Goal: Task Accomplishment & Management: Manage account settings

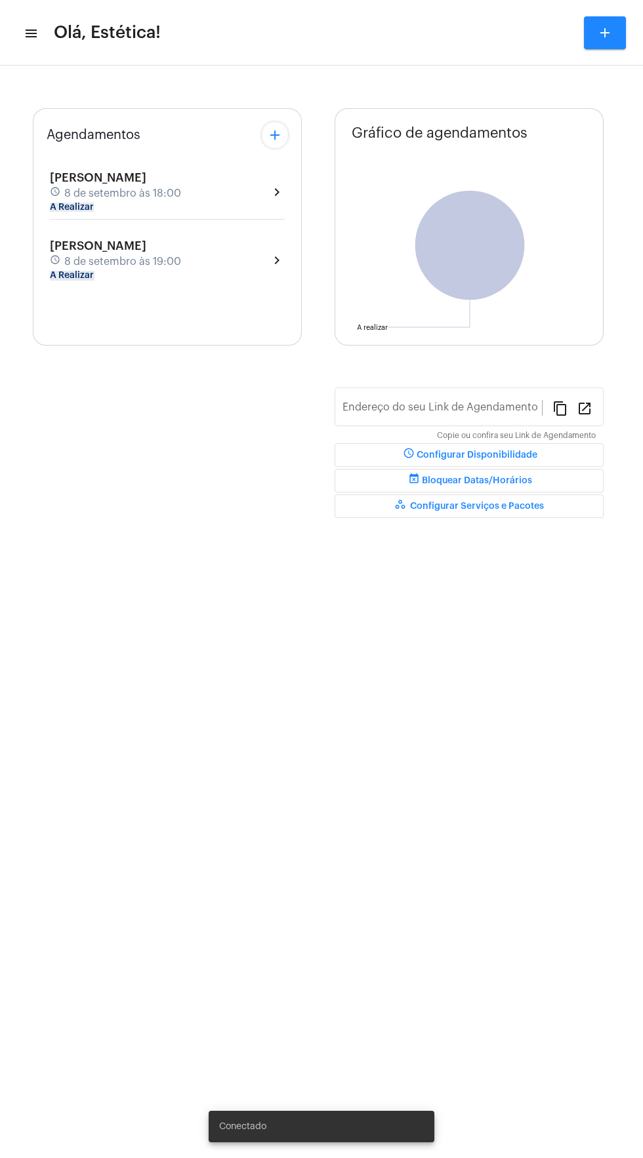
type input "[URL][DOMAIN_NAME]"
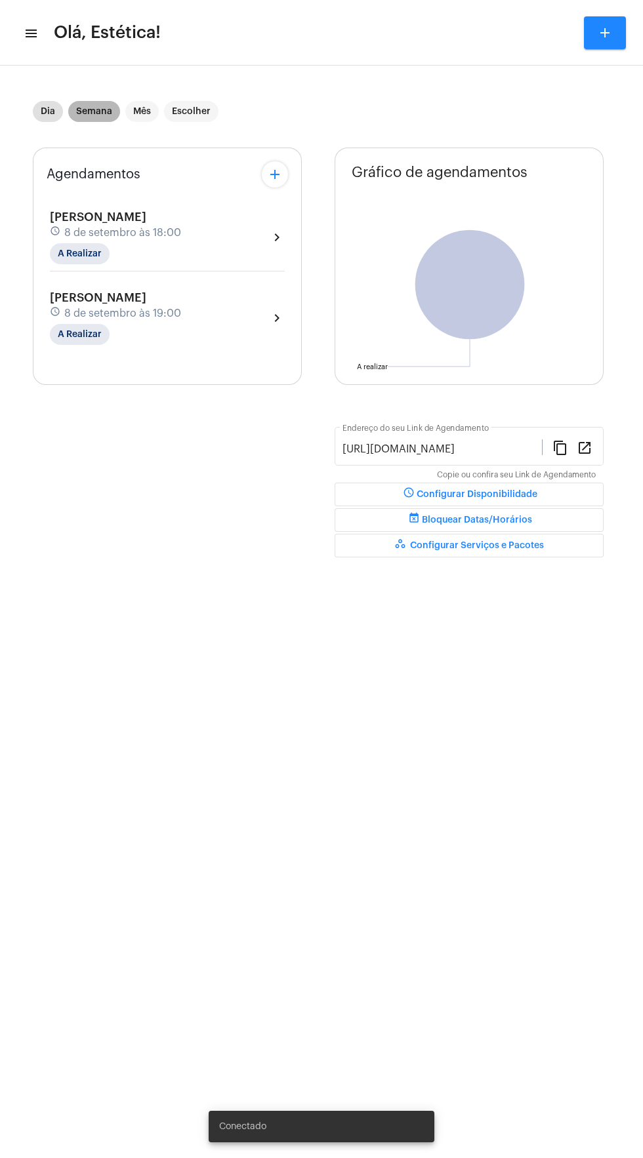
click at [96, 117] on mat-chip "Semana" at bounding box center [94, 111] width 52 height 21
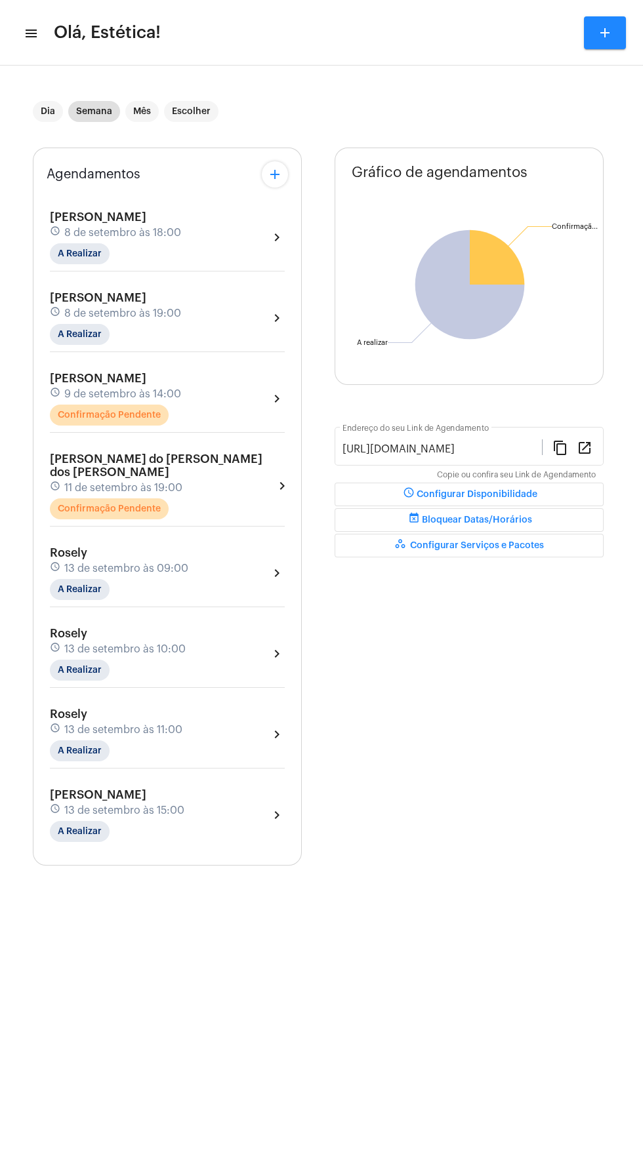
click at [241, 410] on div "[PERSON_NAME] schedule 9 de setembro às 14:00 Confirmação Pendente chevron_right" at bounding box center [167, 399] width 235 height 54
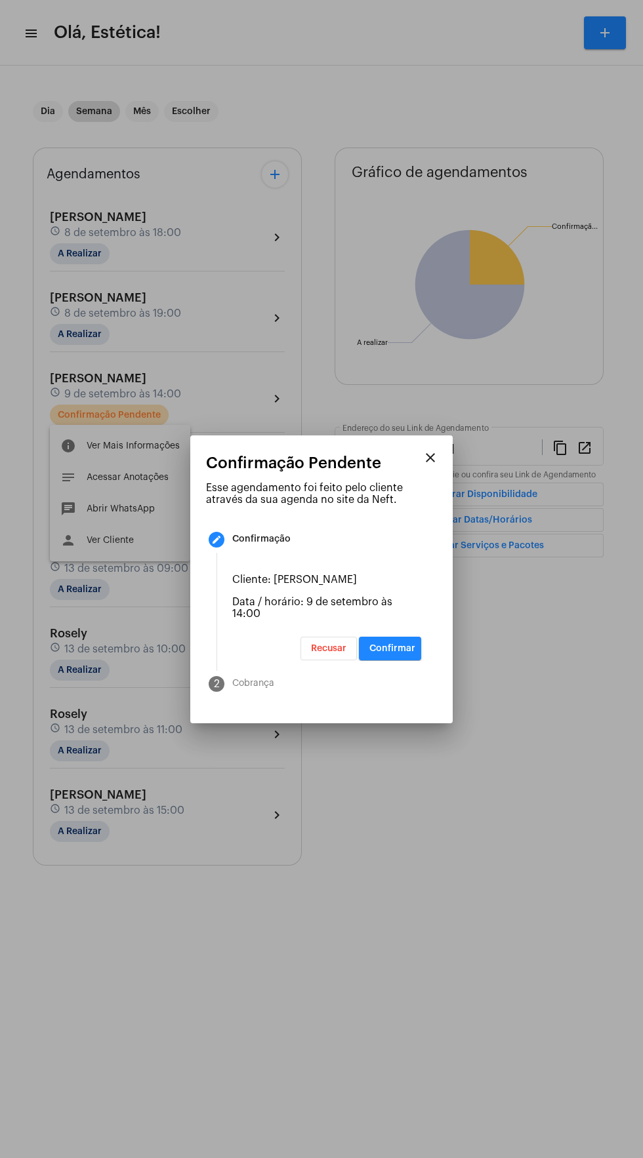
click at [406, 653] on span "Confirmar" at bounding box center [392, 648] width 46 height 9
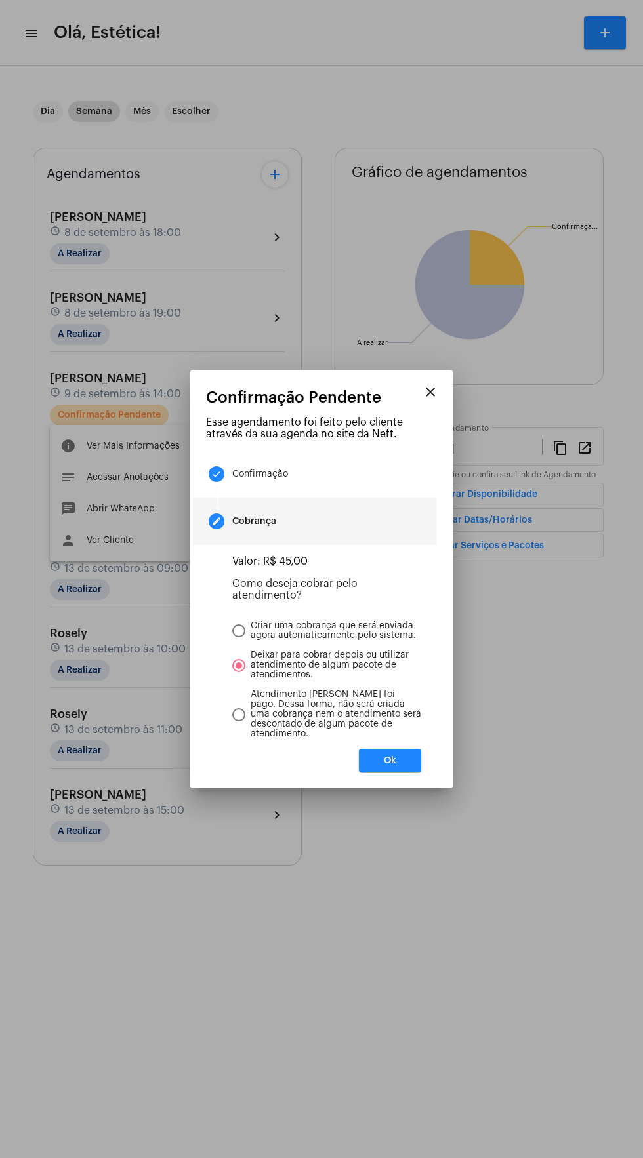
click at [405, 783] on mat-dialog-container "close Confirmação Pendente Esse agendamento foi feito pelo cliente através da s…" at bounding box center [321, 579] width 262 height 418
click at [408, 772] on button "Ok" at bounding box center [390, 761] width 62 height 24
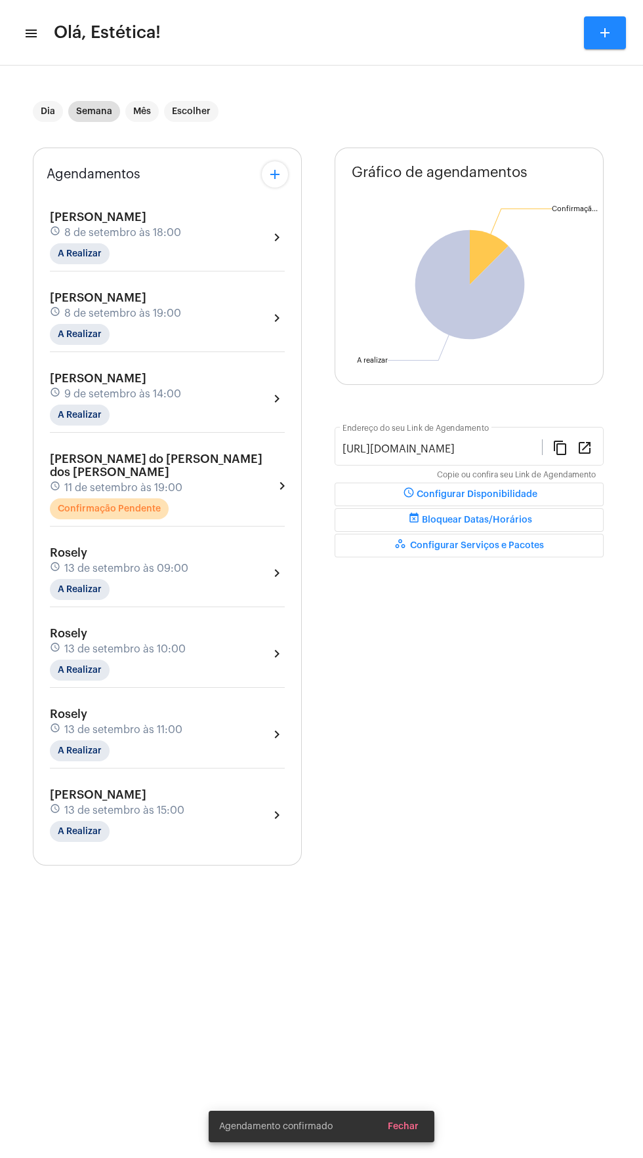
click at [249, 475] on div "[PERSON_NAME] do [PERSON_NAME] dos [PERSON_NAME] schedule 11 de setembro às 19:…" at bounding box center [167, 485] width 235 height 67
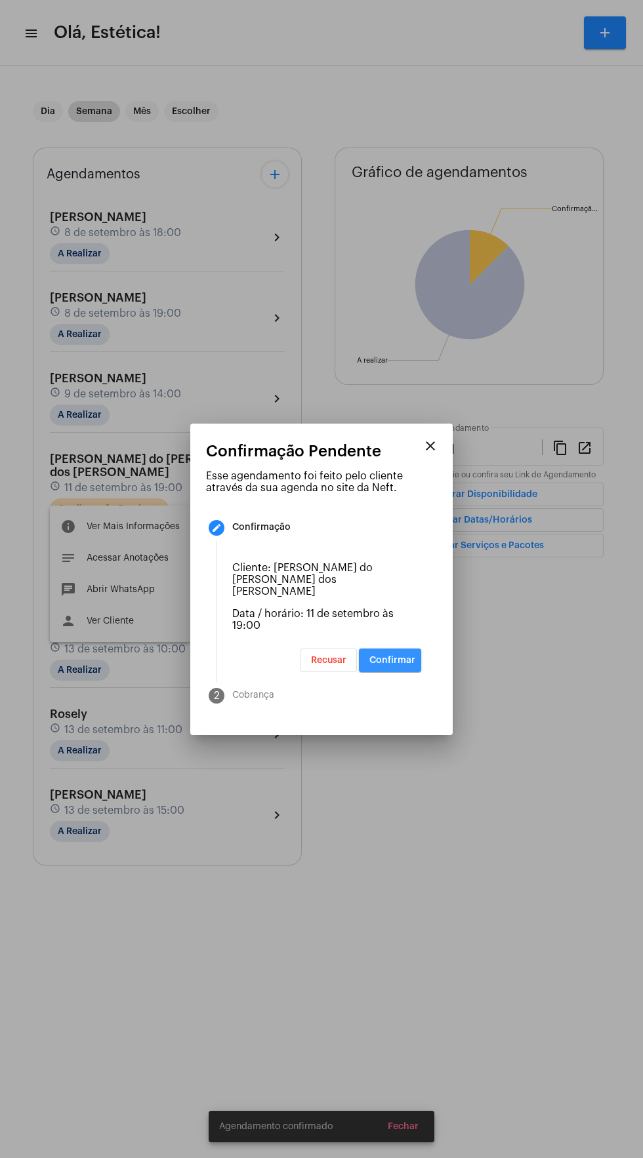
click at [411, 665] on span "Confirmar" at bounding box center [392, 660] width 46 height 9
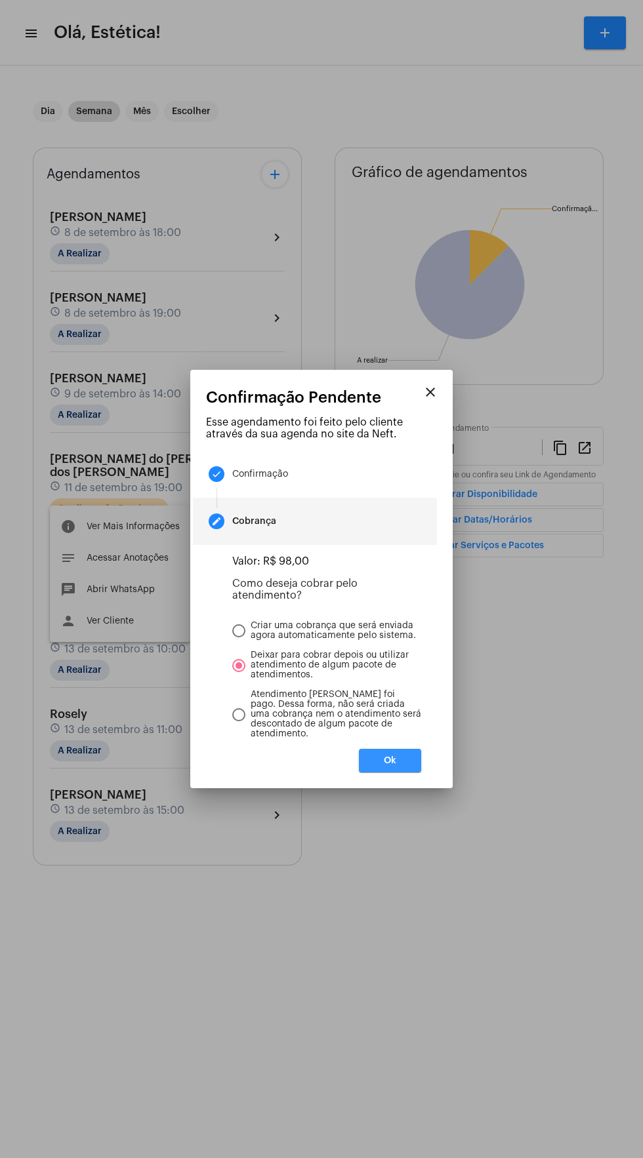
click at [405, 772] on button "Ok" at bounding box center [390, 761] width 62 height 24
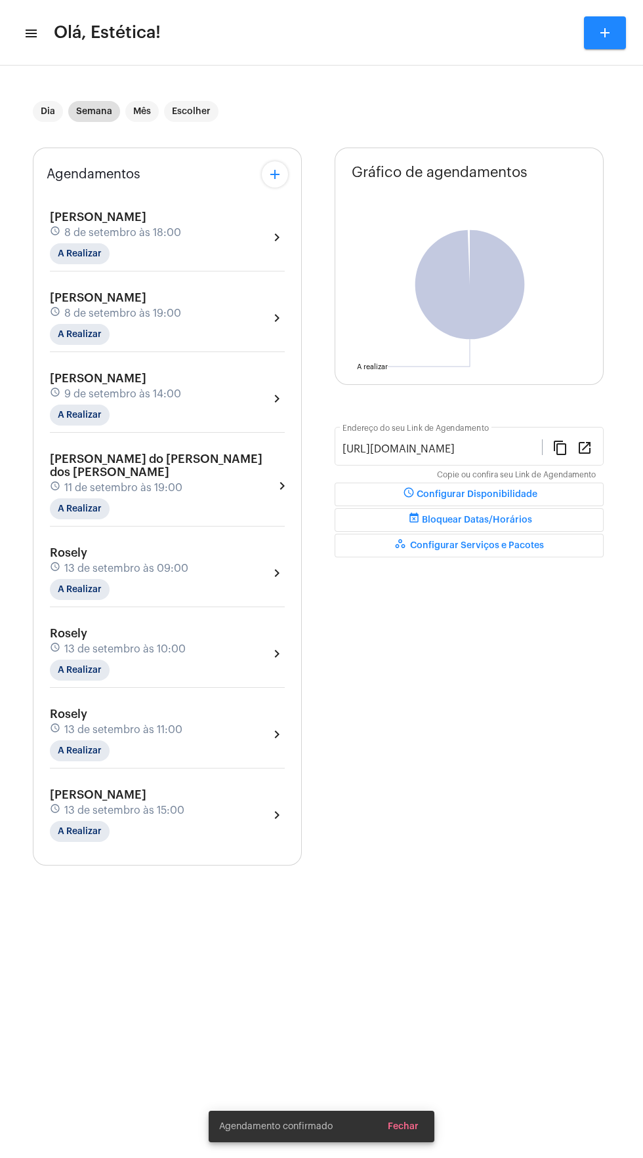
click at [215, 457] on div "[PERSON_NAME] do [PERSON_NAME] dos [PERSON_NAME] schedule 11 de setembro às 19:…" at bounding box center [167, 485] width 235 height 67
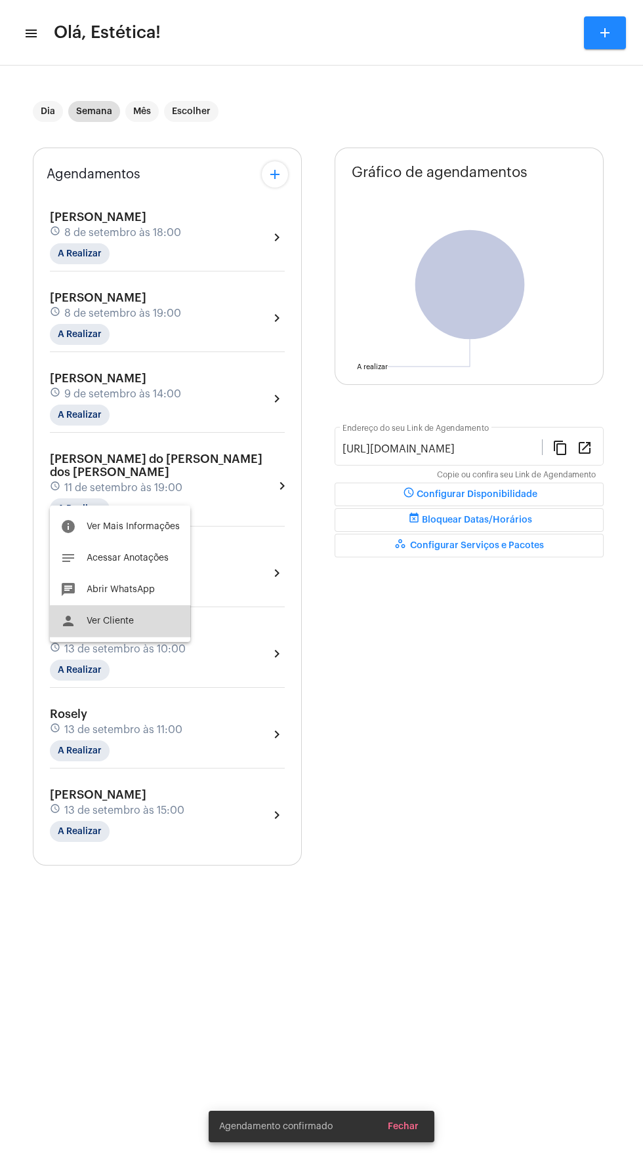
click at [141, 626] on button "person Ver Cliente" at bounding box center [120, 620] width 140 height 31
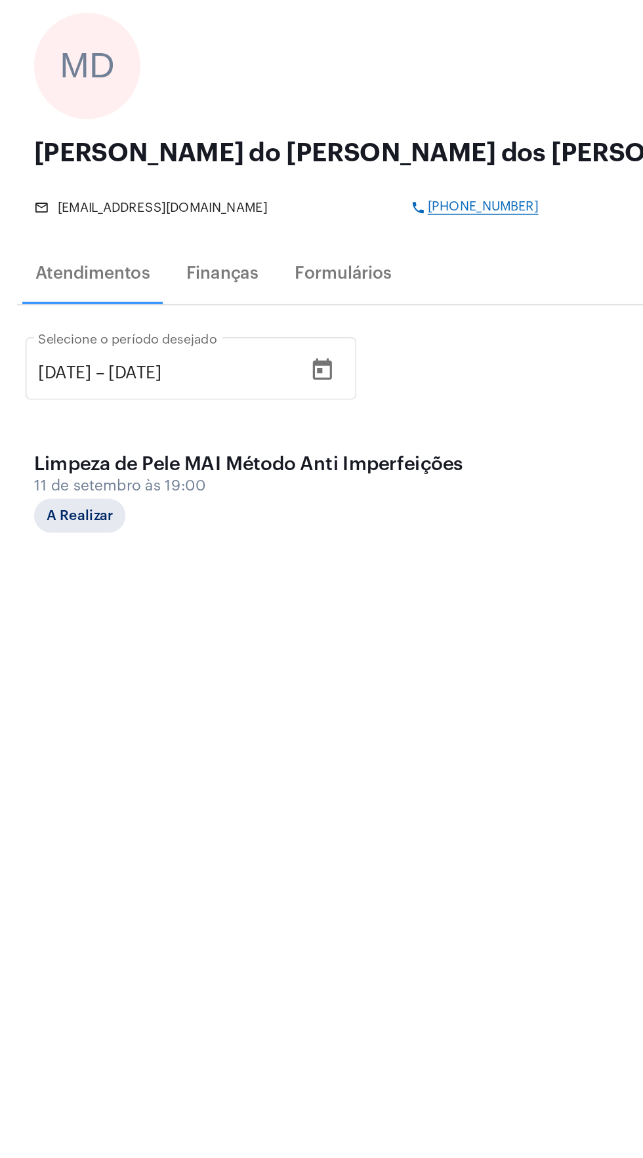
copy span "[PHONE_NUMBER]"
